Goal: Task Accomplishment & Management: Complete application form

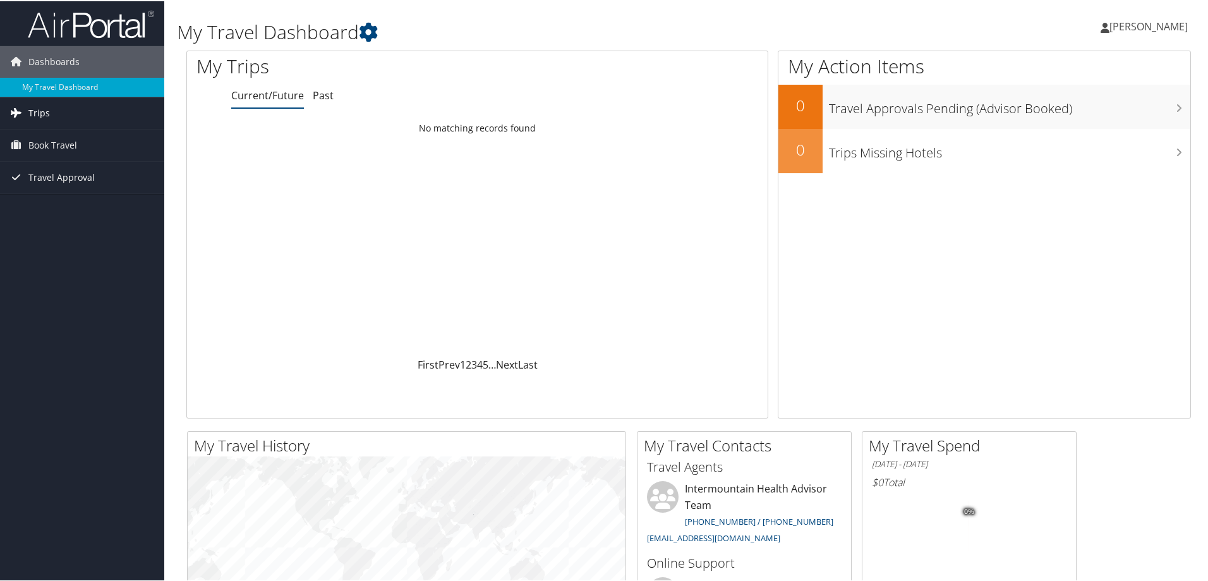
click at [59, 117] on link "Trips" at bounding box center [82, 112] width 164 height 32
click at [51, 137] on link "Current/Future Trips" at bounding box center [82, 137] width 164 height 19
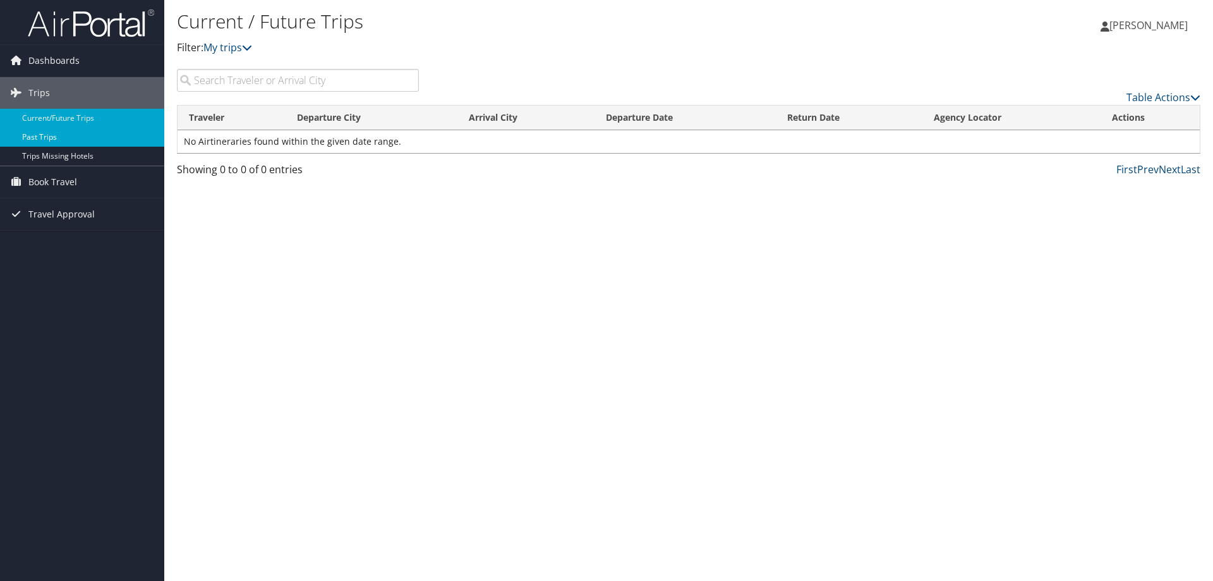
click at [37, 136] on link "Past Trips" at bounding box center [82, 137] width 164 height 19
click at [28, 181] on span "Book Travel" at bounding box center [52, 182] width 49 height 32
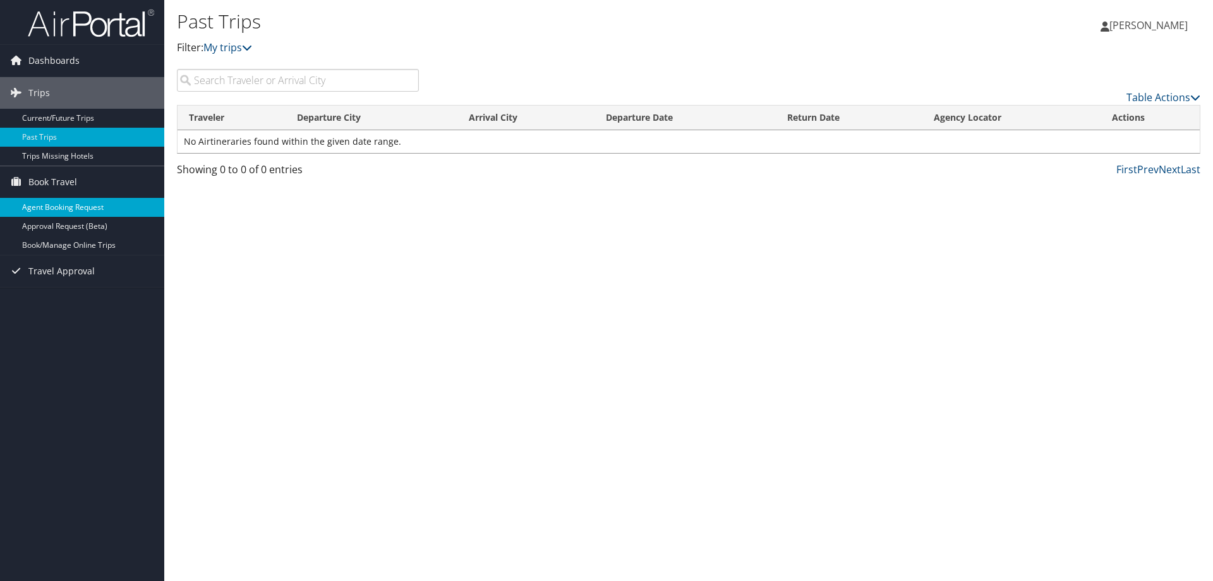
click at [35, 203] on link "Agent Booking Request" at bounding box center [82, 207] width 164 height 19
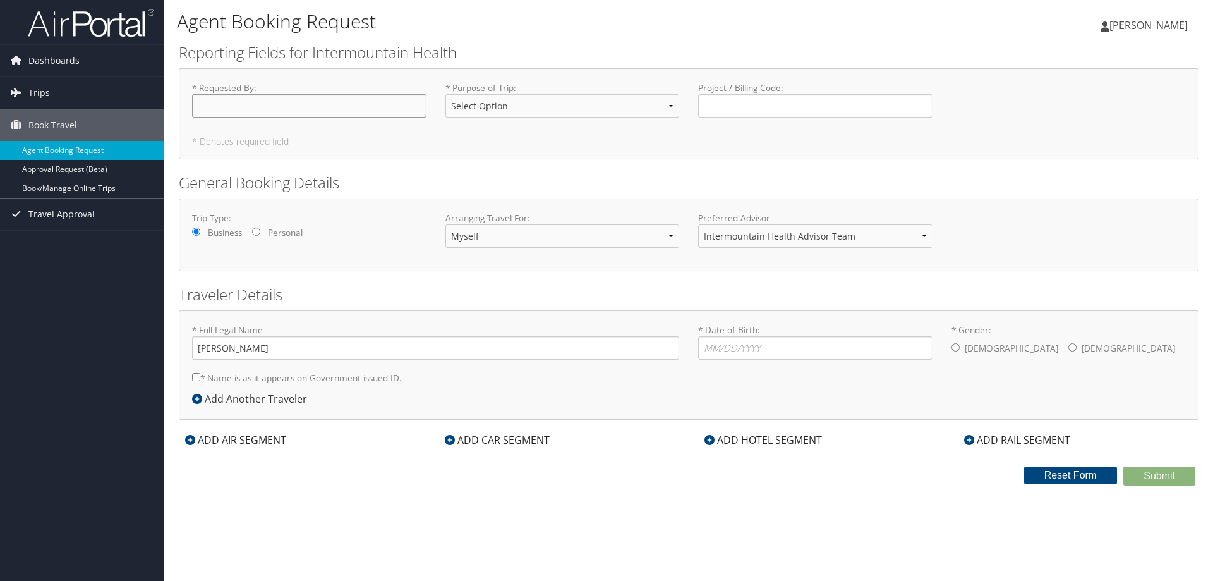
click at [385, 111] on input "* Requested By : Required" at bounding box center [309, 105] width 234 height 23
click at [667, 106] on select "Select Option 3rd Party Reimbursable Business CME Conf or Education Groups Pers…" at bounding box center [562, 105] width 234 height 23
select select "Business"
click at [445, 94] on select "Select Option 3rd Party Reimbursable Business CME Conf or Education Groups Pers…" at bounding box center [562, 105] width 234 height 23
click at [737, 103] on input "Project / Billing Code : Required" at bounding box center [815, 105] width 234 height 23
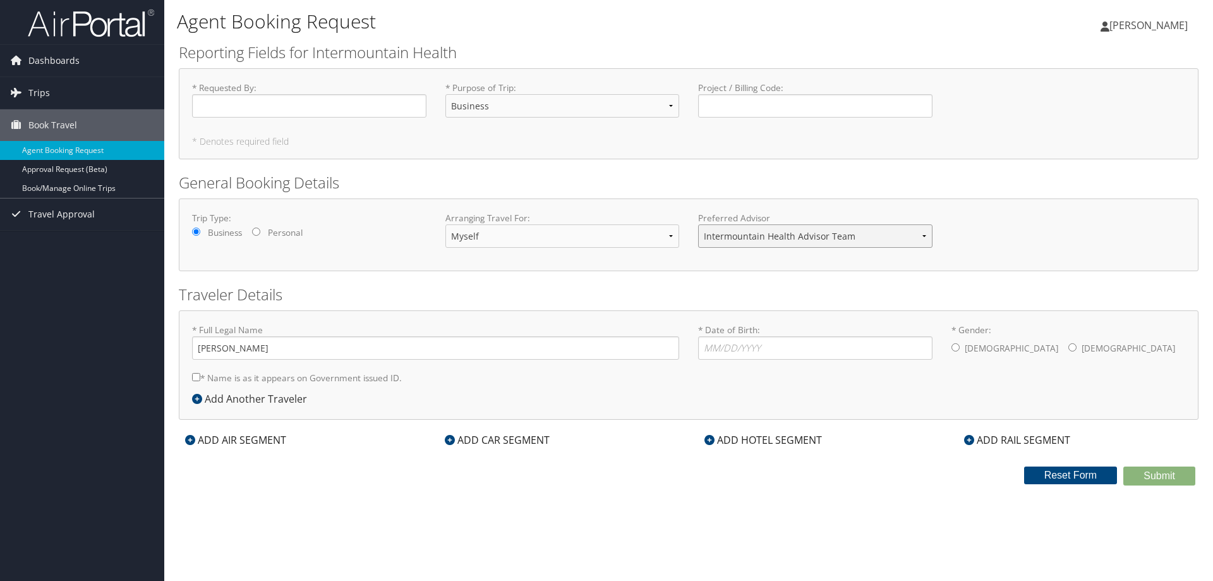
click at [922, 241] on select "Intermountain Health Advisor Team" at bounding box center [815, 235] width 234 height 23
click at [998, 231] on div "Trip Type: Business Personal Arranging Travel For: Myself Another Traveler Gues…" at bounding box center [689, 235] width 1012 height 46
click at [74, 183] on link "Book/Manage Online Trips" at bounding box center [82, 188] width 164 height 19
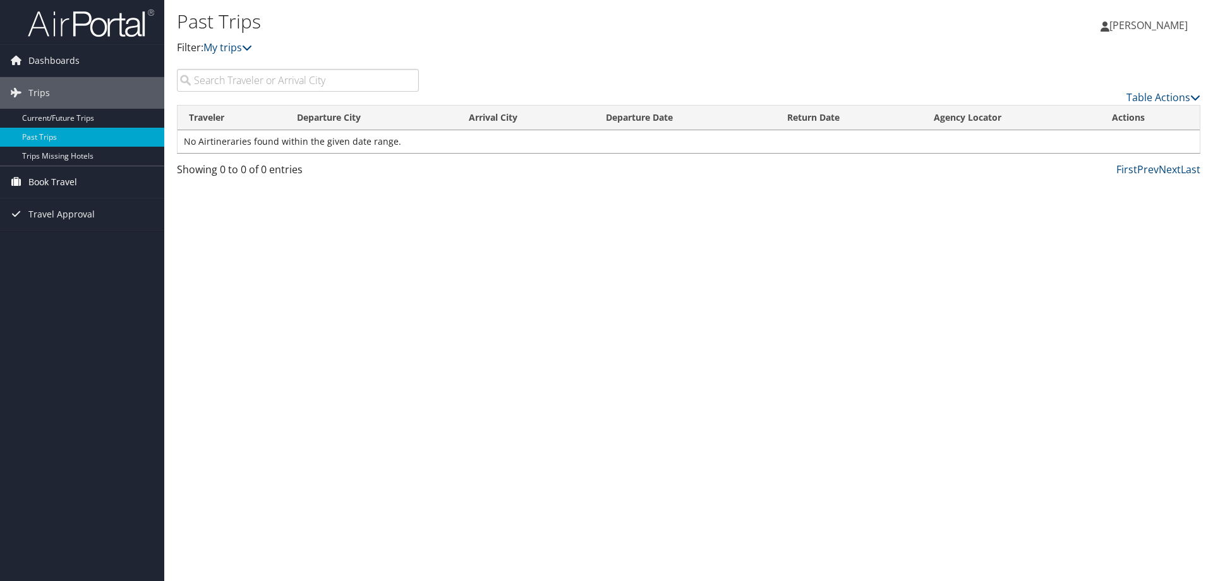
click at [44, 183] on span "Book Travel" at bounding box center [52, 182] width 49 height 32
click at [57, 218] on link "Approval Request (Beta)" at bounding box center [82, 226] width 164 height 19
